Goal: Check status: Check status

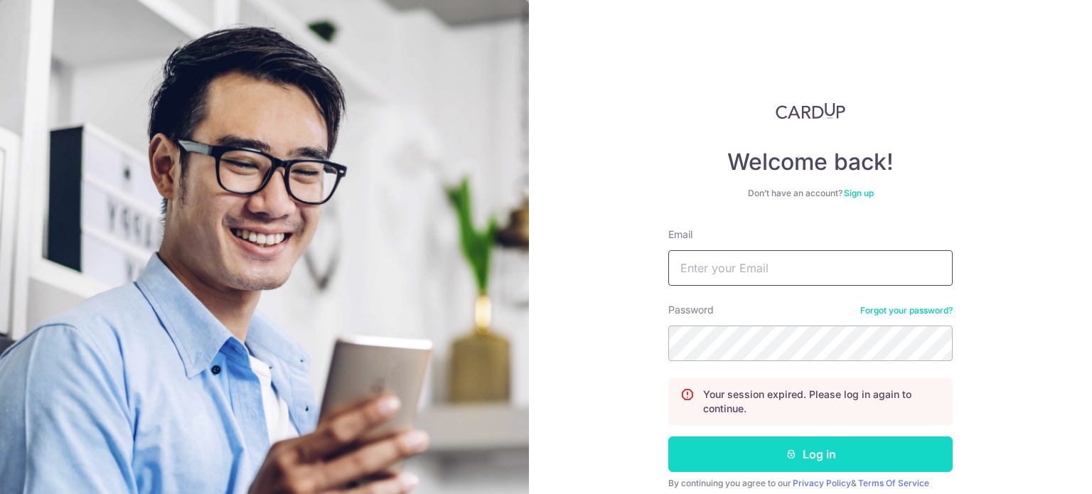
type input "[EMAIL_ADDRESS][DOMAIN_NAME]"
click at [794, 452] on button "Log in" at bounding box center [810, 455] width 284 height 36
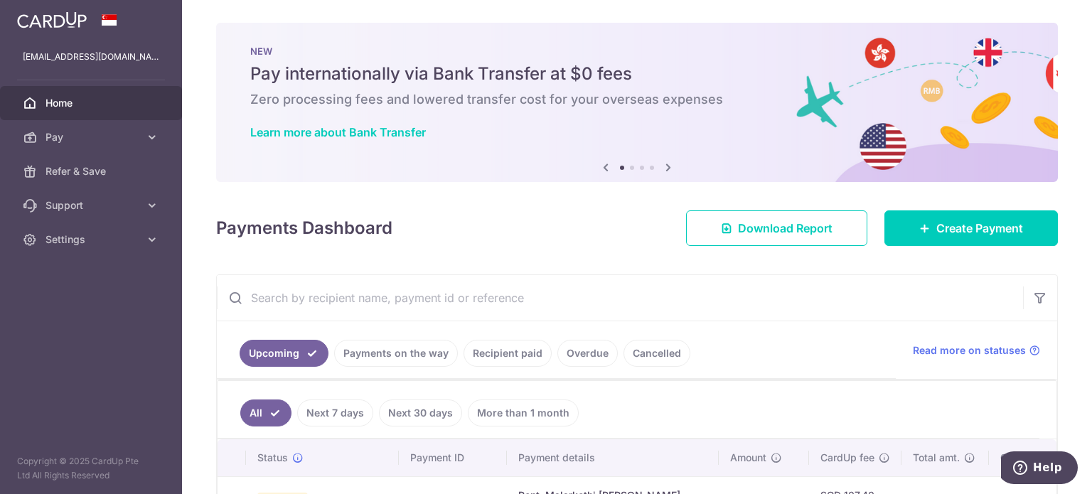
click at [412, 356] on link "Payments on the way" at bounding box center [396, 353] width 124 height 27
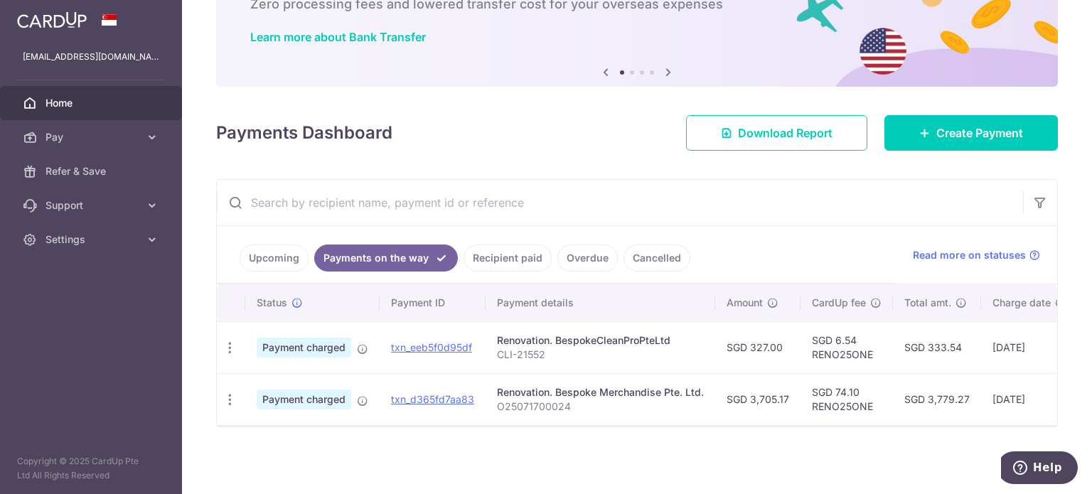
scroll to position [100, 0]
click at [493, 249] on link "Recipient paid" at bounding box center [508, 258] width 88 height 27
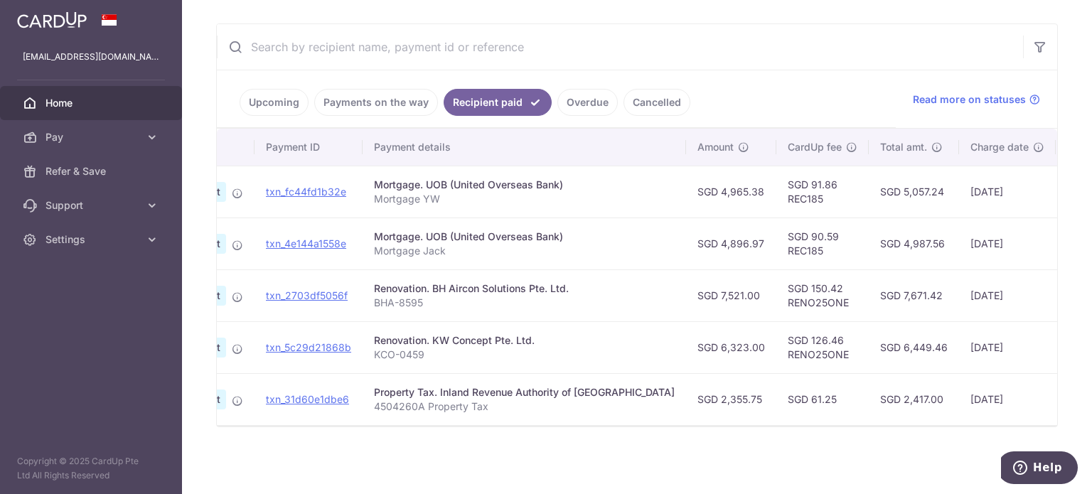
scroll to position [0, 242]
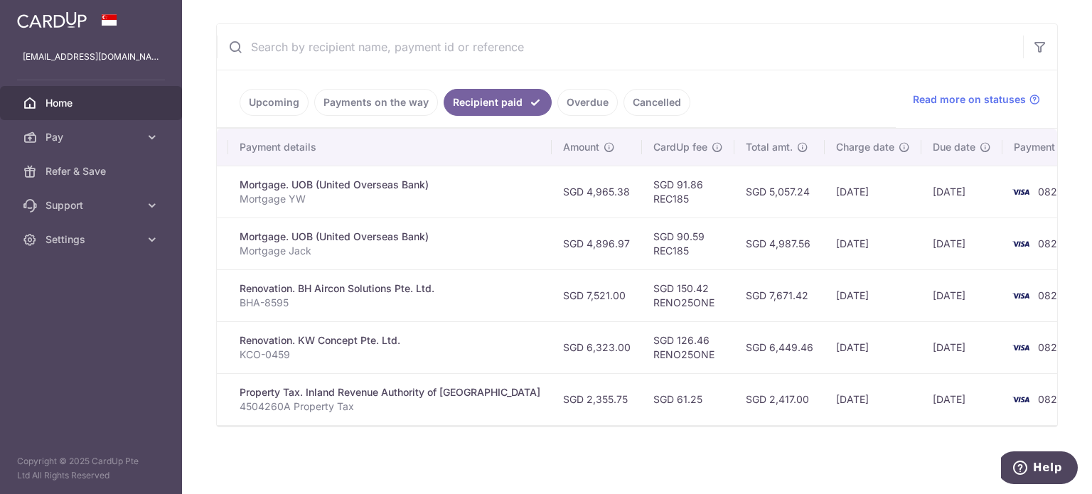
click at [361, 94] on link "Payments on the way" at bounding box center [376, 102] width 124 height 27
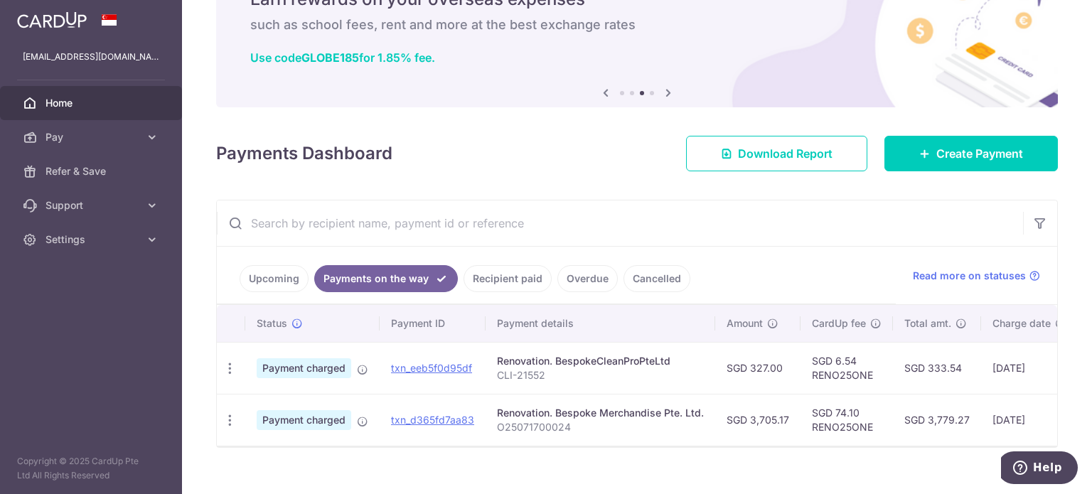
scroll to position [100, 0]
